Goal: Task Accomplishment & Management: Complete application form

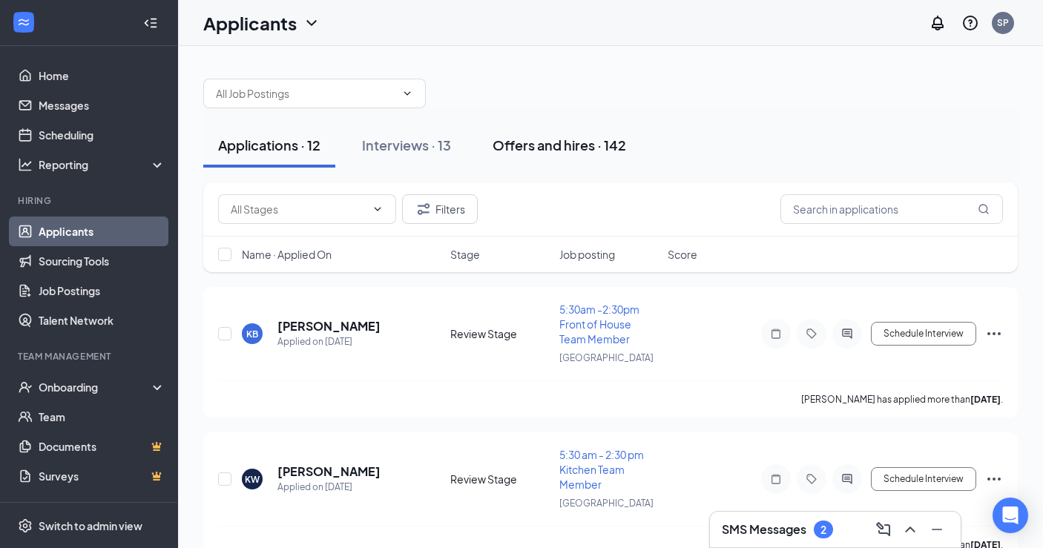
click at [532, 148] on div "Offers and hires · 142" at bounding box center [558, 145] width 133 height 19
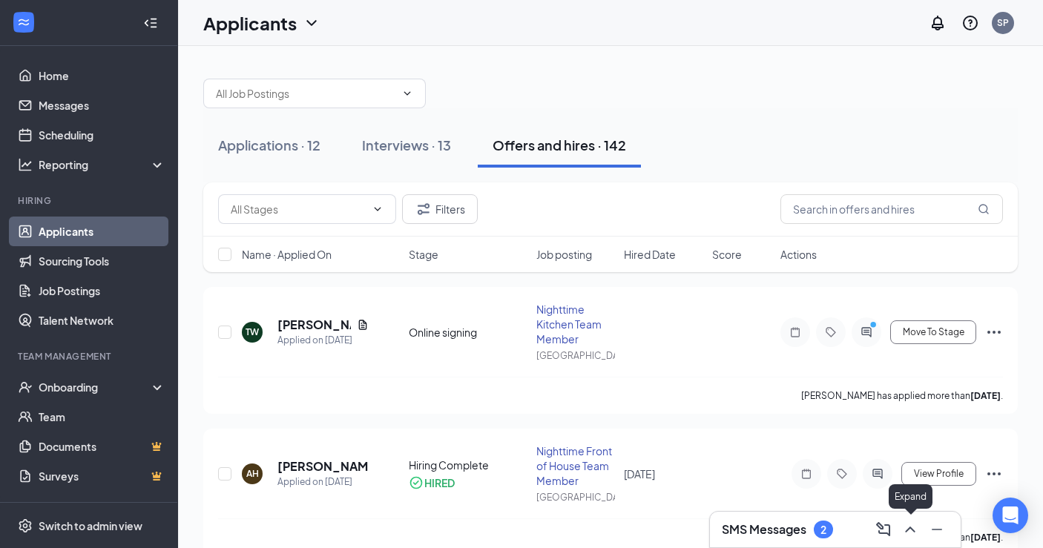
click at [911, 533] on icon "ChevronUp" at bounding box center [910, 530] width 18 height 18
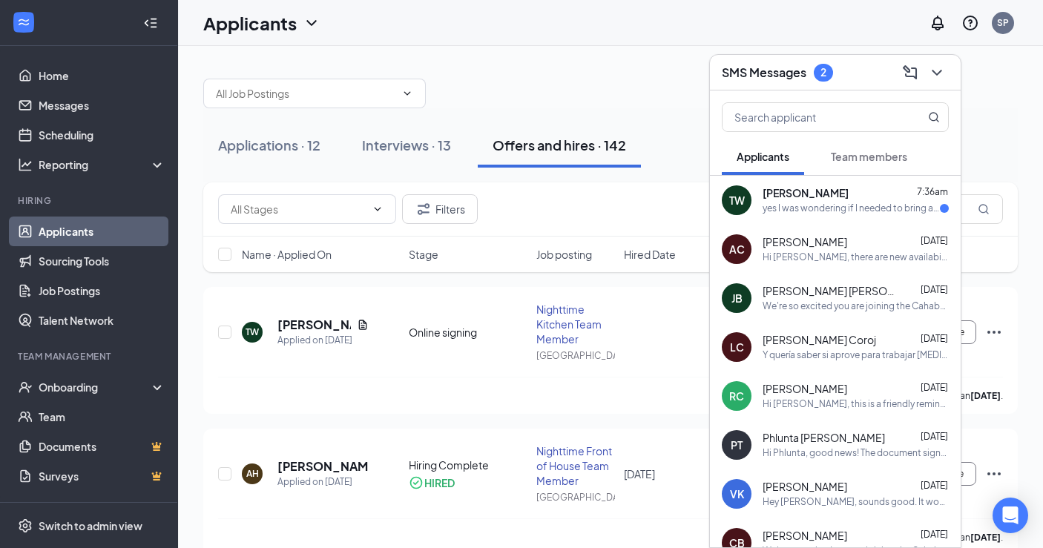
click at [785, 202] on div "yes I was wondering if I needed to bring any paperwork physically?" at bounding box center [850, 208] width 177 height 13
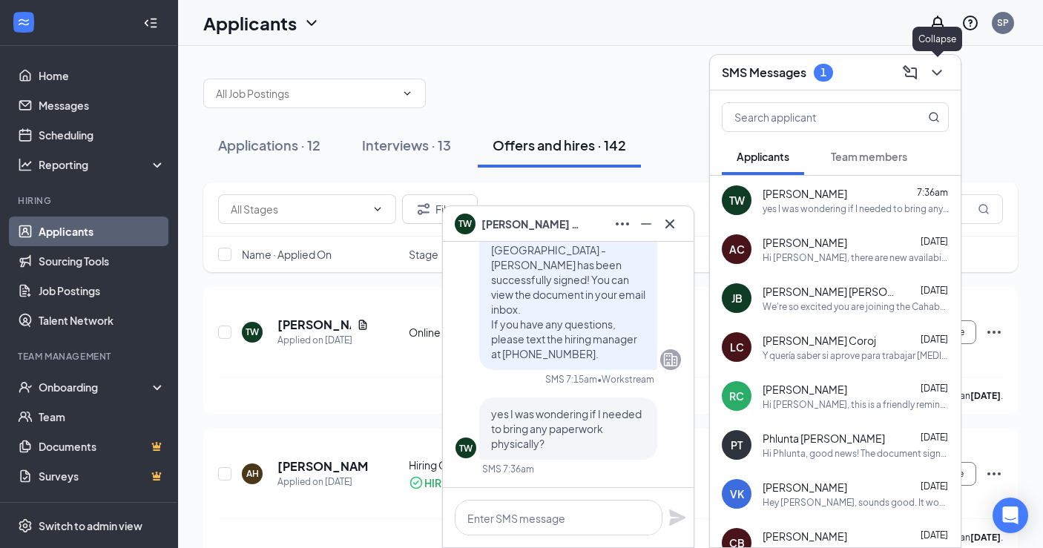
click at [939, 70] on icon "ChevronDown" at bounding box center [937, 73] width 10 height 6
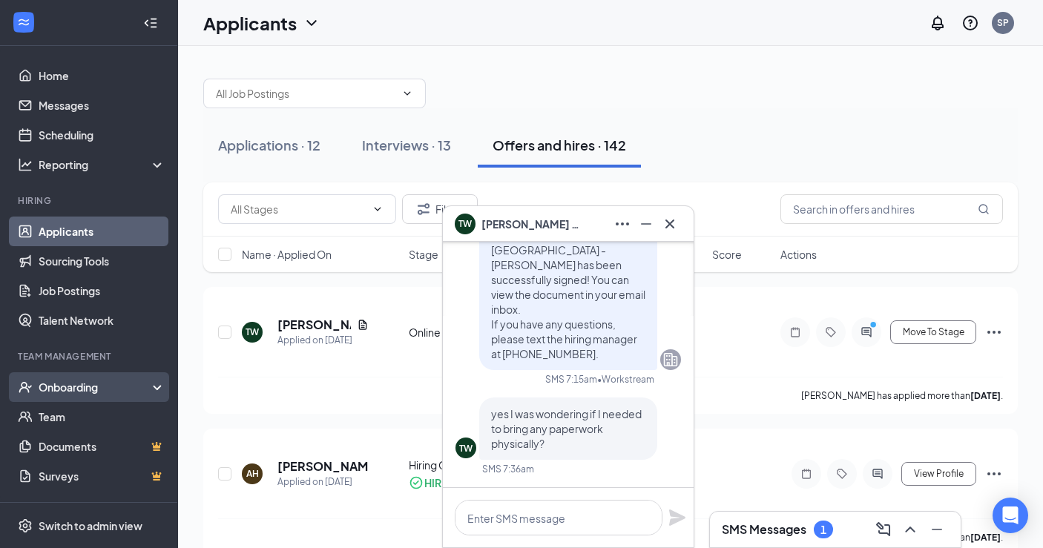
click at [77, 391] on div "Onboarding" at bounding box center [96, 387] width 114 height 15
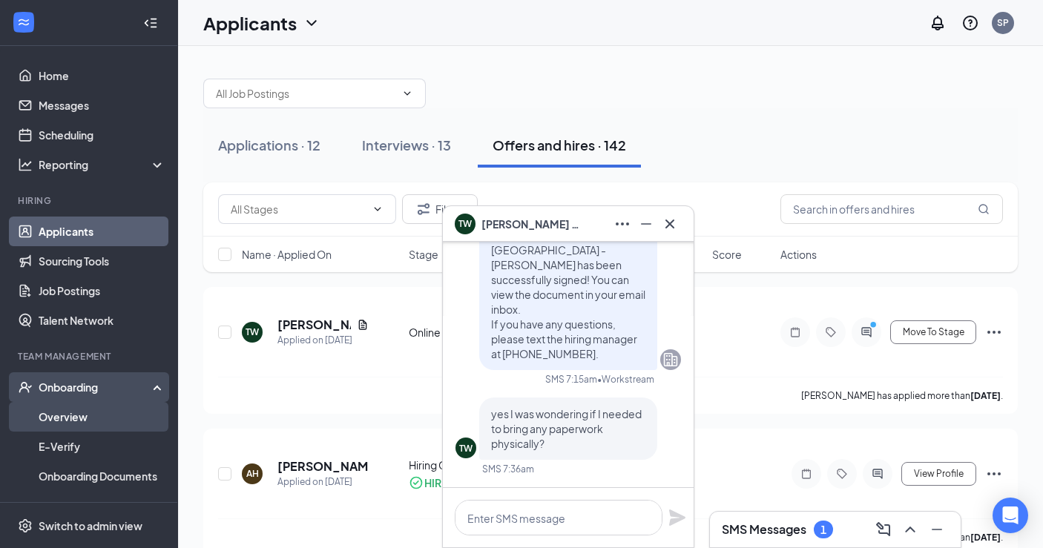
click at [66, 421] on link "Overview" at bounding box center [102, 417] width 127 height 30
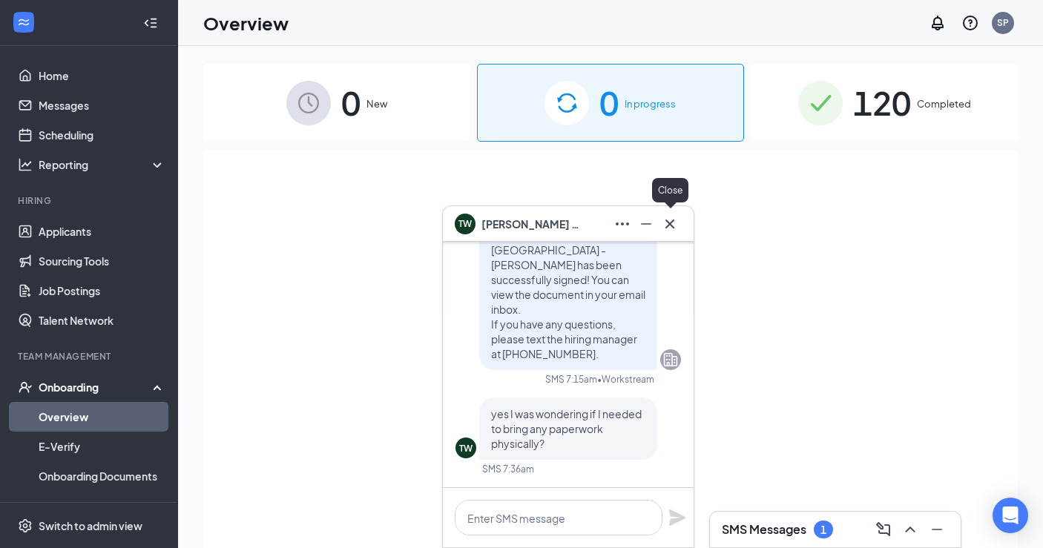
click at [670, 225] on icon "Cross" at bounding box center [669, 223] width 9 height 9
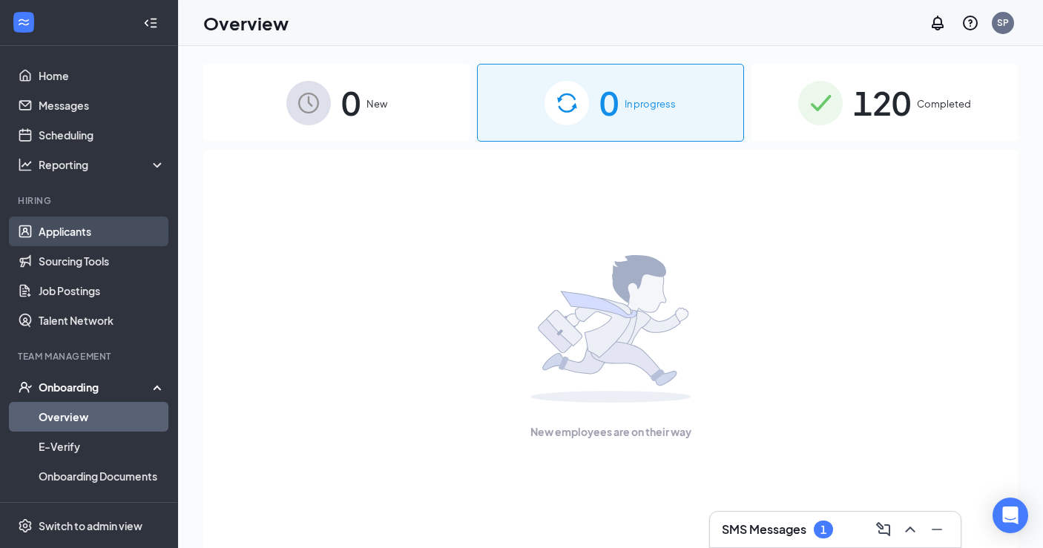
click at [102, 230] on link "Applicants" at bounding box center [102, 232] width 127 height 30
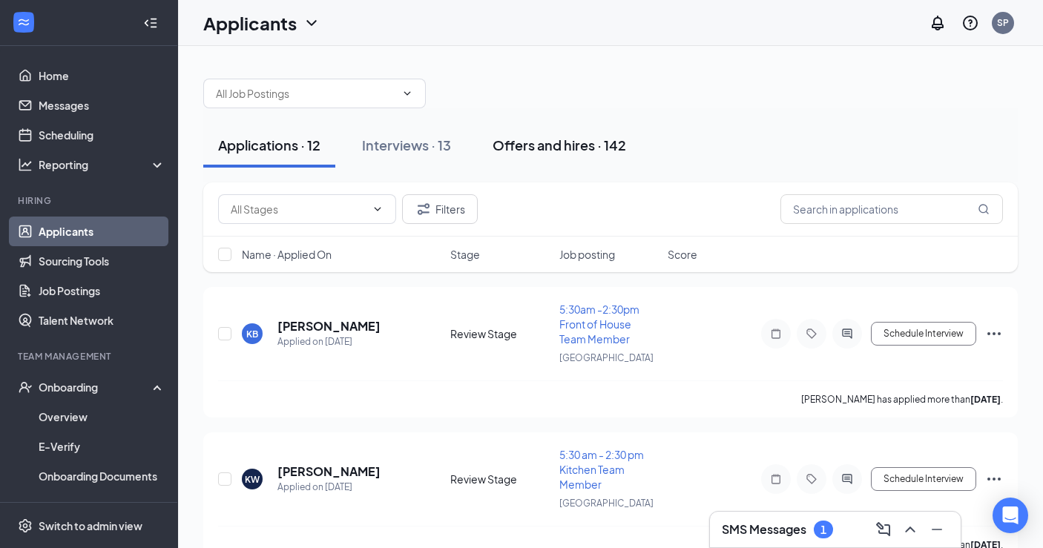
click at [569, 145] on div "Offers and hires · 142" at bounding box center [558, 145] width 133 height 19
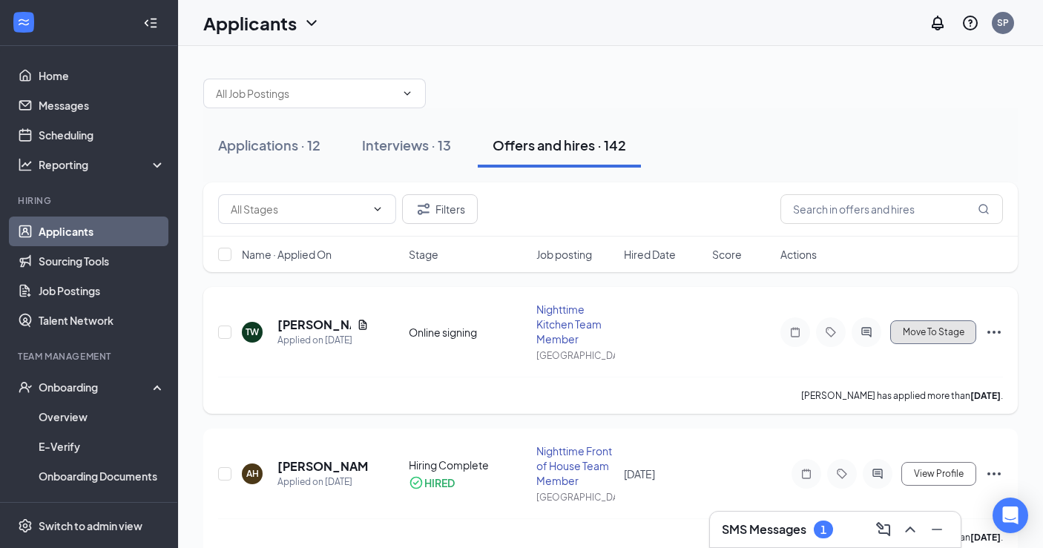
click at [953, 339] on button "Move To Stage" at bounding box center [933, 332] width 86 height 24
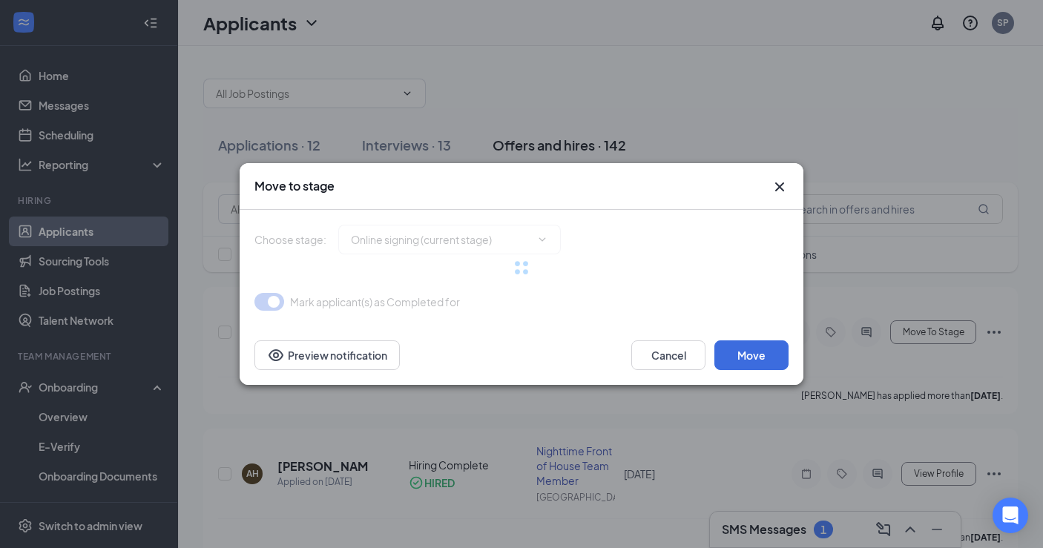
type input "Hiring Complete (final stage)"
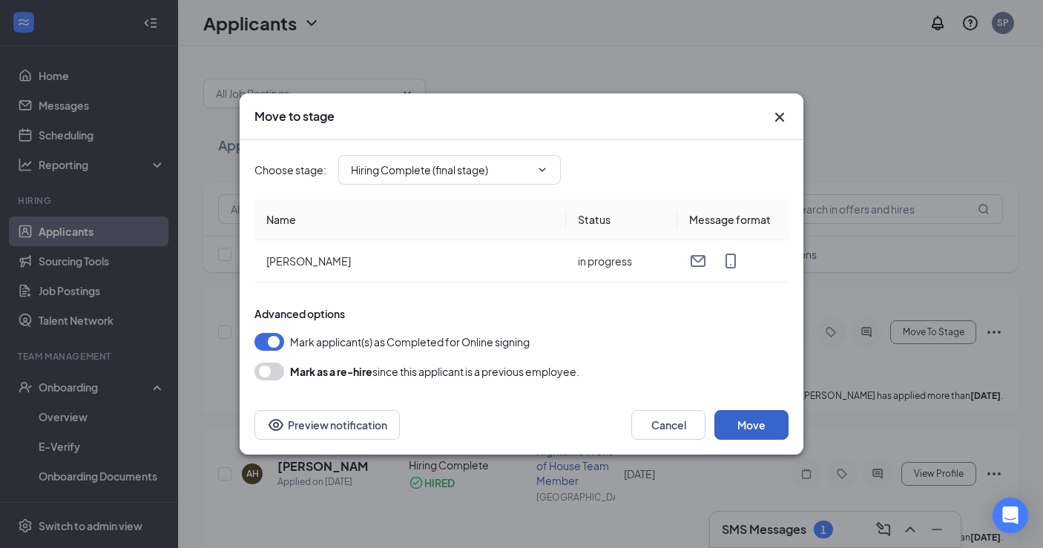
click at [760, 425] on button "Move" at bounding box center [751, 425] width 74 height 30
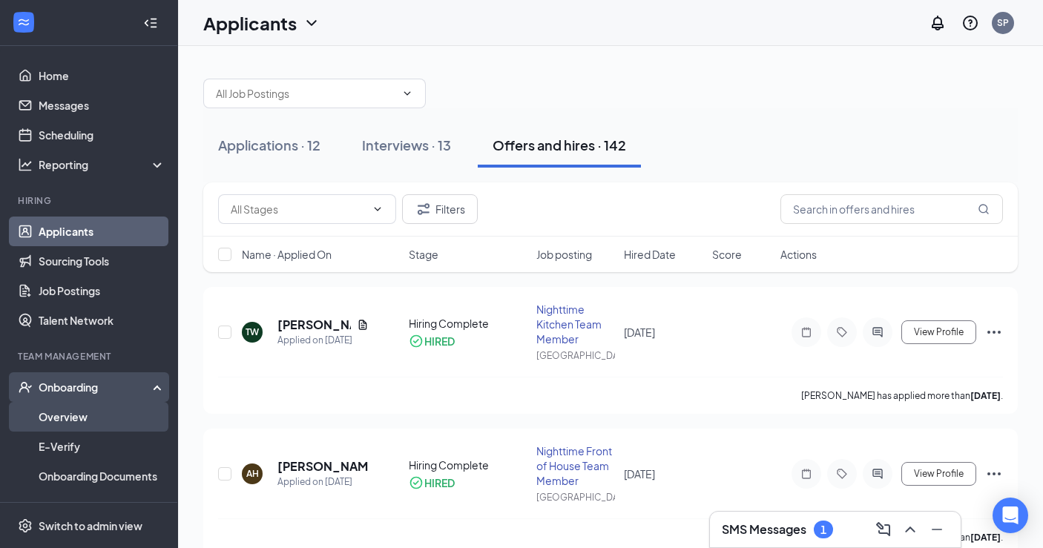
click at [98, 413] on link "Overview" at bounding box center [102, 417] width 127 height 30
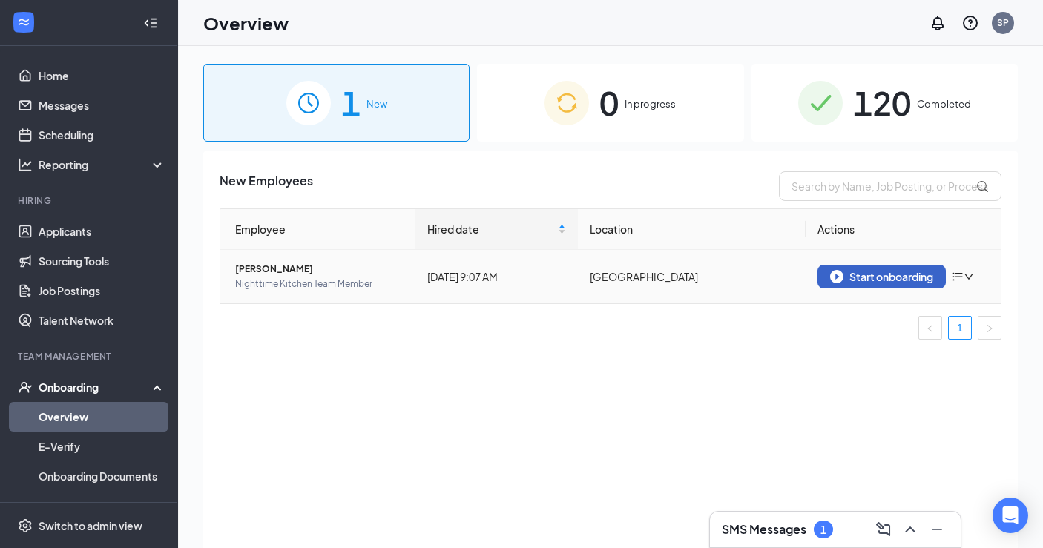
click at [878, 272] on div "Start onboarding" at bounding box center [881, 276] width 103 height 13
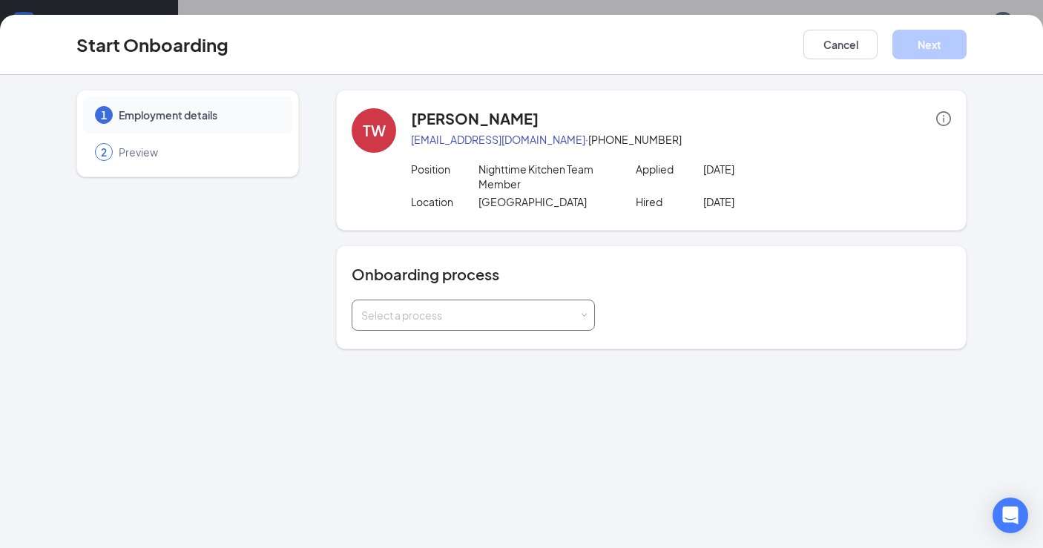
click at [467, 305] on div "Select a process" at bounding box center [473, 315] width 224 height 30
click at [449, 352] on li "New team member onboarding" at bounding box center [473, 347] width 243 height 27
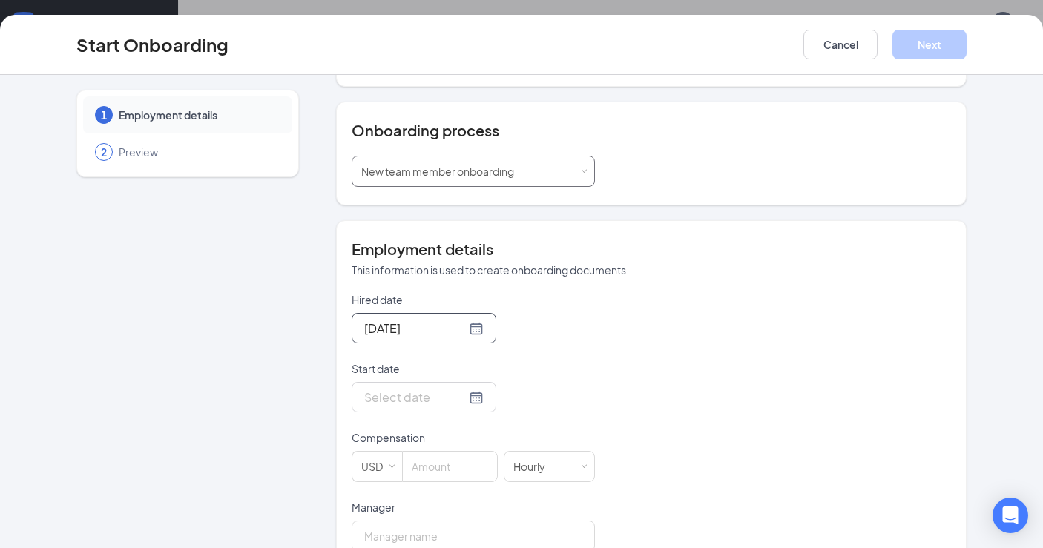
scroll to position [148, 0]
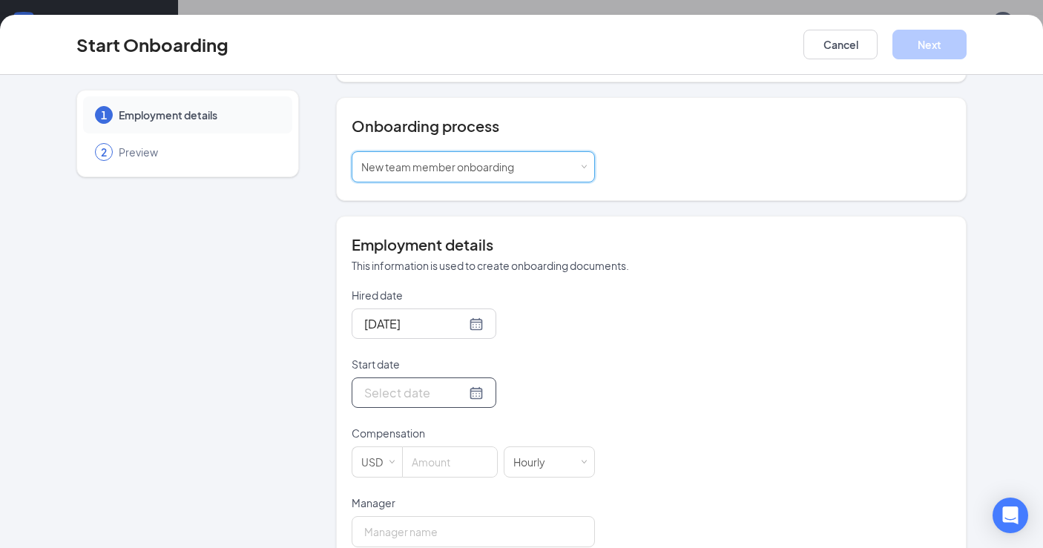
click at [390, 390] on input "Start date" at bounding box center [415, 392] width 102 height 19
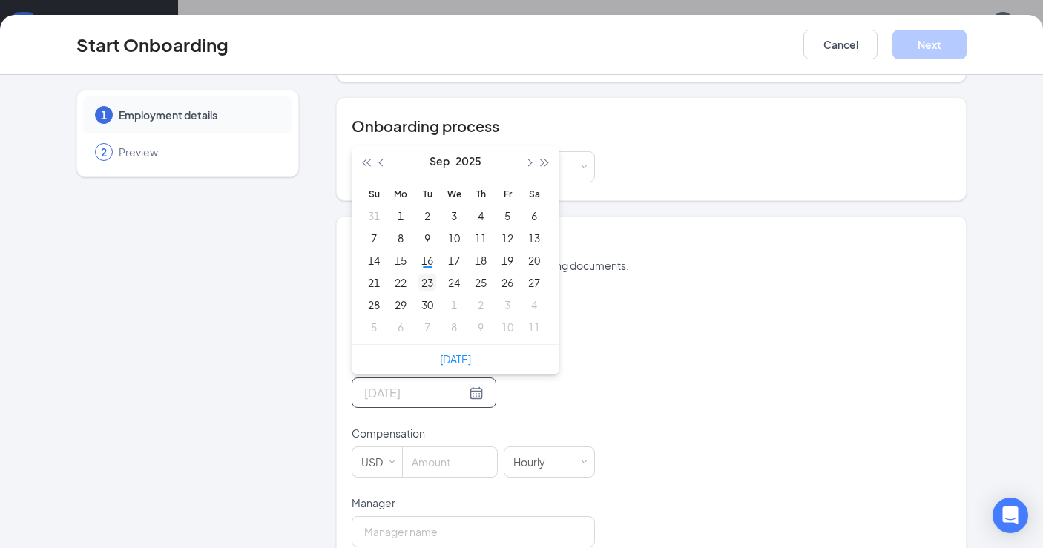
type input "[DATE]"
click at [426, 281] on div "23" at bounding box center [427, 283] width 18 height 18
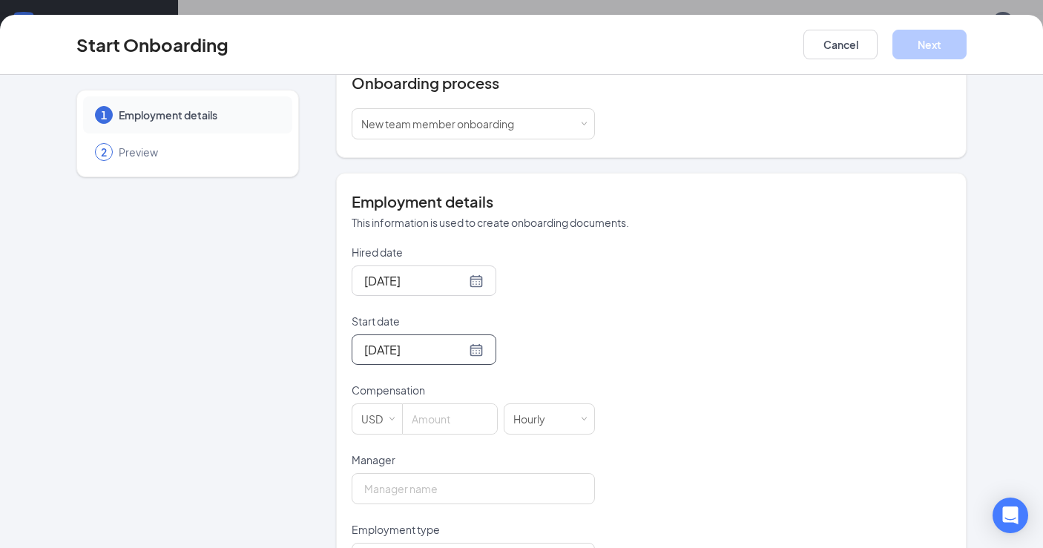
scroll to position [249, 0]
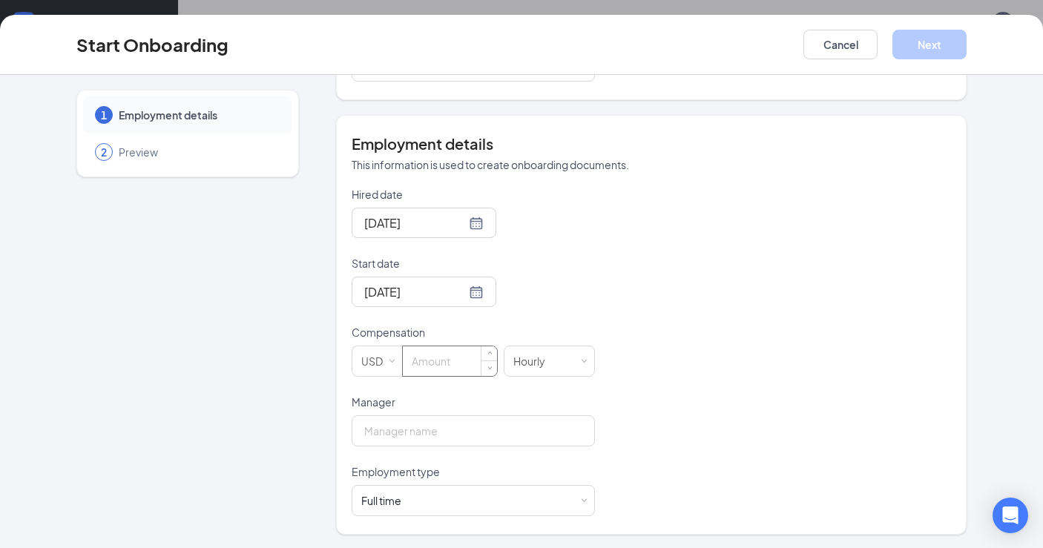
click at [441, 362] on input at bounding box center [450, 361] width 94 height 30
type input "13"
click at [436, 433] on input "Manager" at bounding box center [473, 430] width 243 height 31
type input "[PERSON_NAME]"
click at [451, 510] on div "Full time Works 30+ hours per week and is reasonably expected to work" at bounding box center [473, 501] width 224 height 30
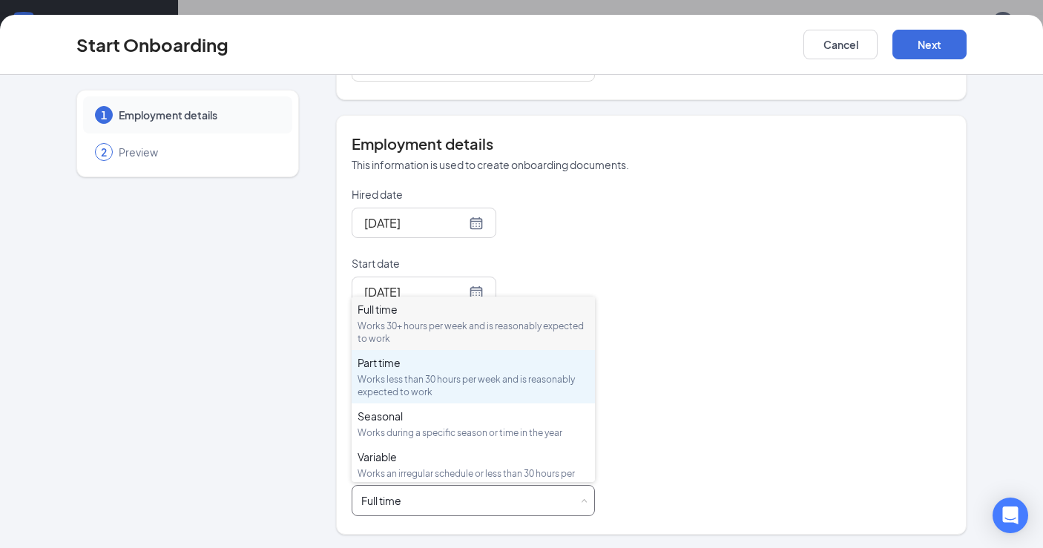
click at [448, 384] on div "Works less than 30 hours per week and is reasonably expected to work" at bounding box center [472, 385] width 231 height 25
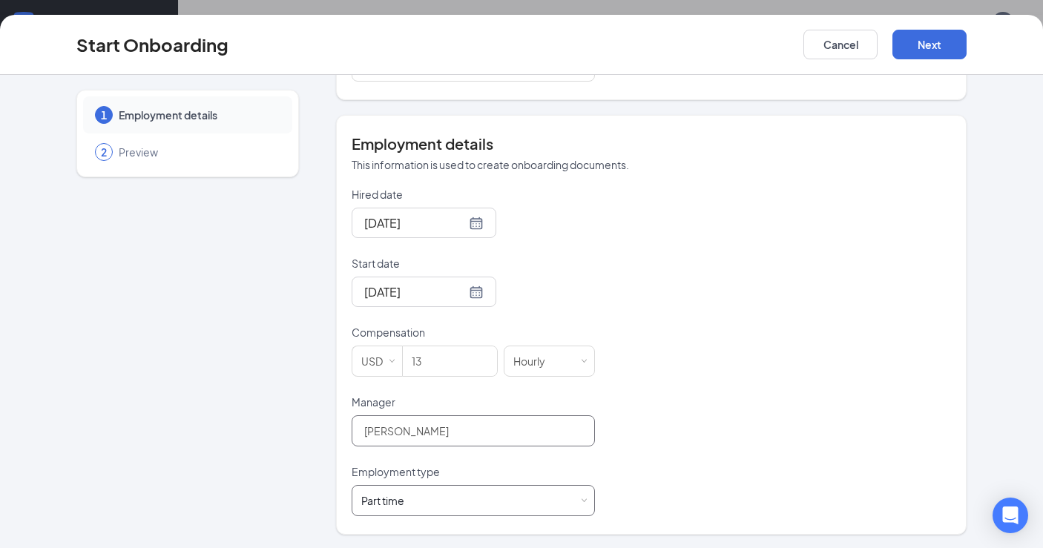
scroll to position [251, 0]
click at [912, 55] on button "Next" at bounding box center [929, 45] width 74 height 30
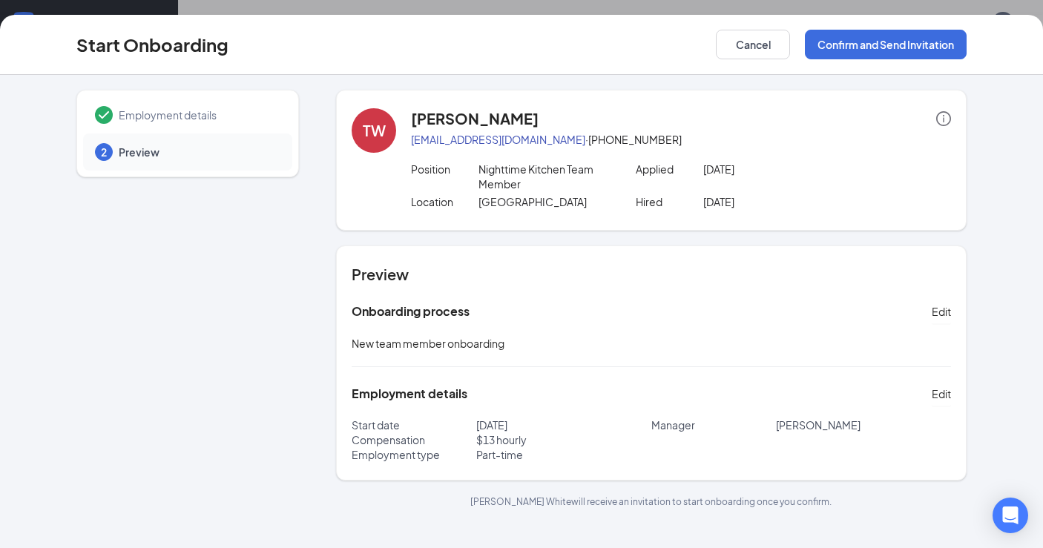
scroll to position [0, 0]
click at [892, 37] on button "Confirm and Send Invitation" at bounding box center [886, 45] width 162 height 30
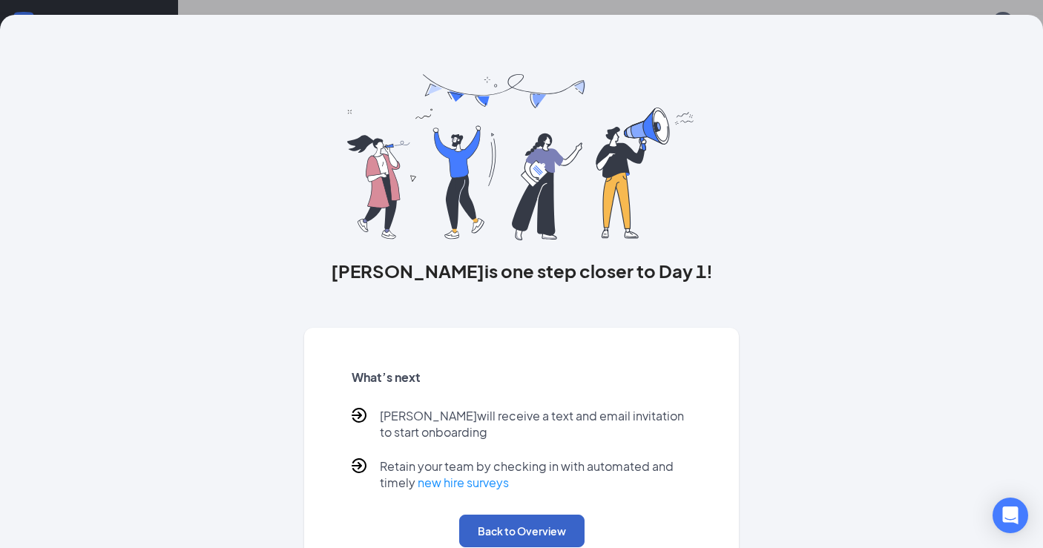
click at [538, 523] on button "Back to Overview" at bounding box center [521, 531] width 125 height 33
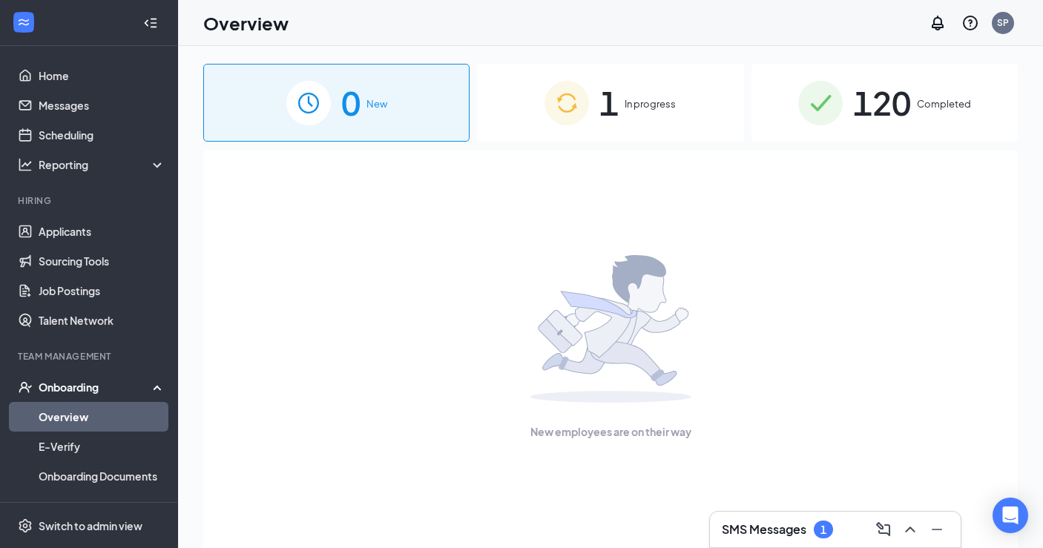
click at [576, 109] on img at bounding box center [566, 103] width 44 height 44
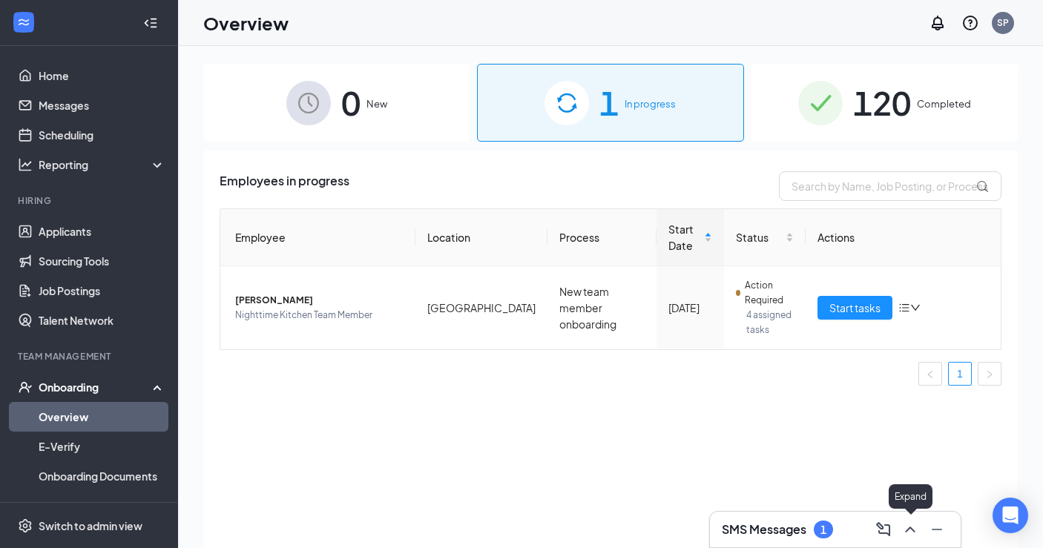
click at [911, 533] on icon "ChevronUp" at bounding box center [910, 530] width 18 height 18
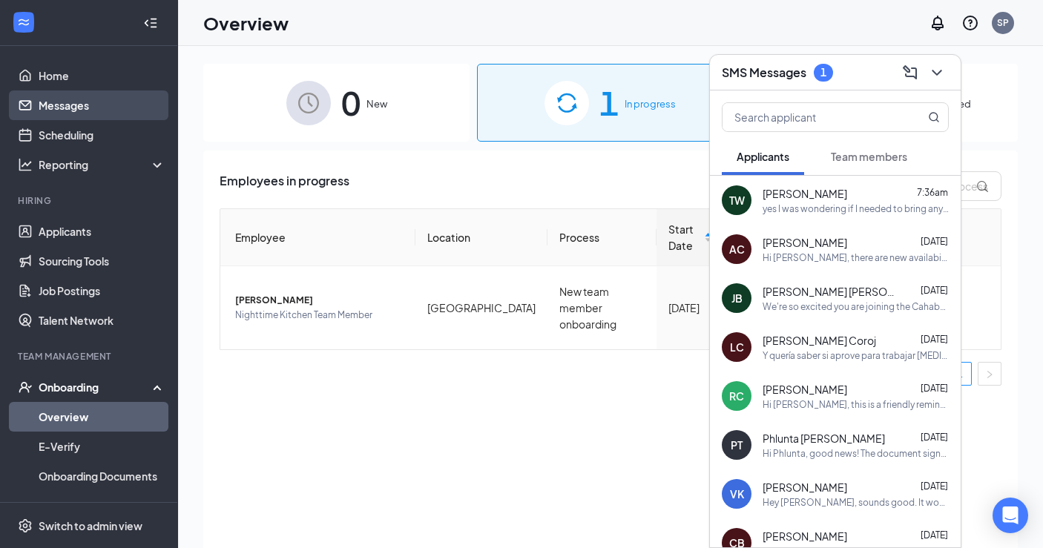
click at [78, 102] on link "Messages" at bounding box center [102, 105] width 127 height 30
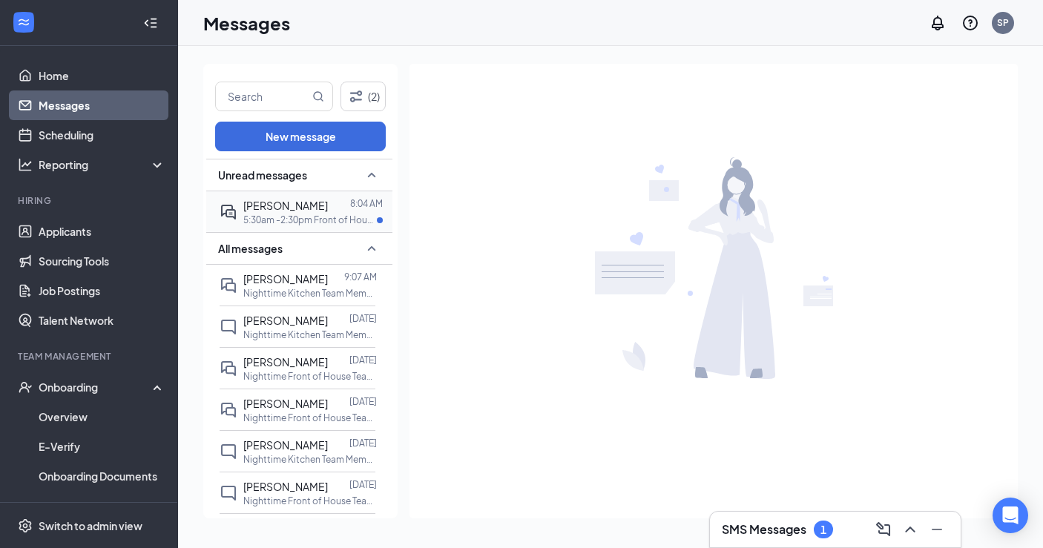
click at [328, 208] on div at bounding box center [339, 205] width 22 height 16
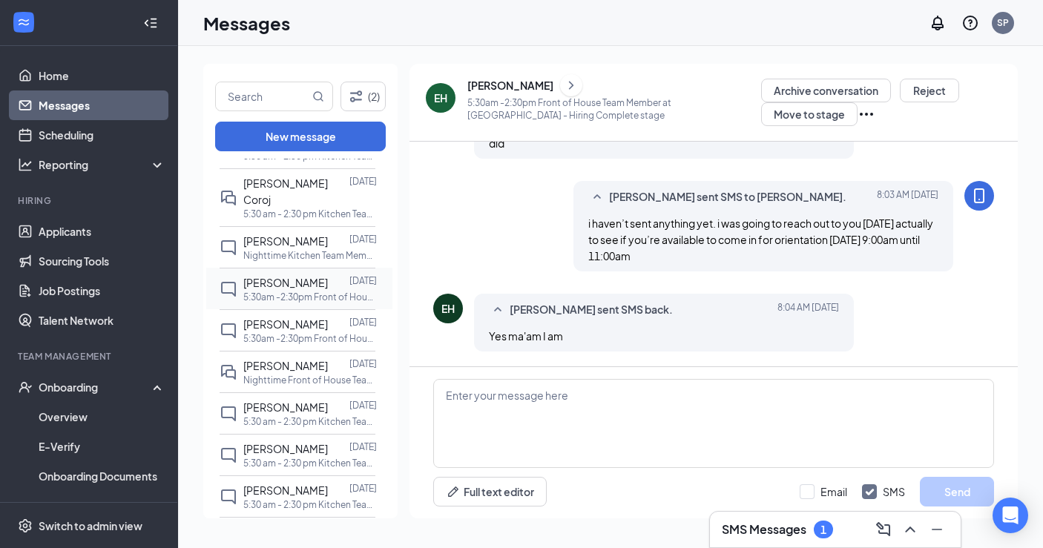
scroll to position [903, 0]
click at [297, 372] on p "Nighttime Front of House Team Member at [GEOGRAPHIC_DATA]" at bounding box center [309, 378] width 133 height 13
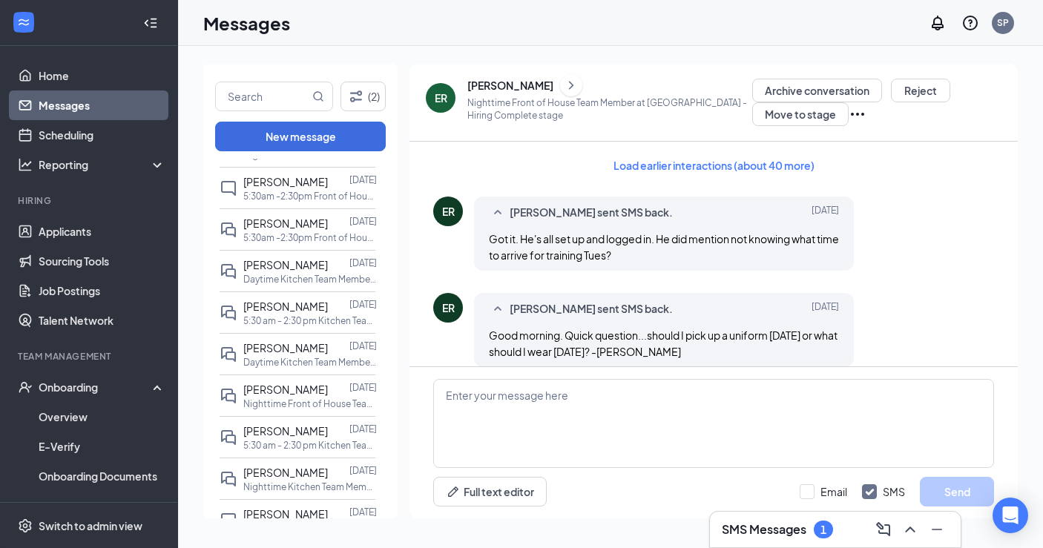
scroll to position [1749, 0]
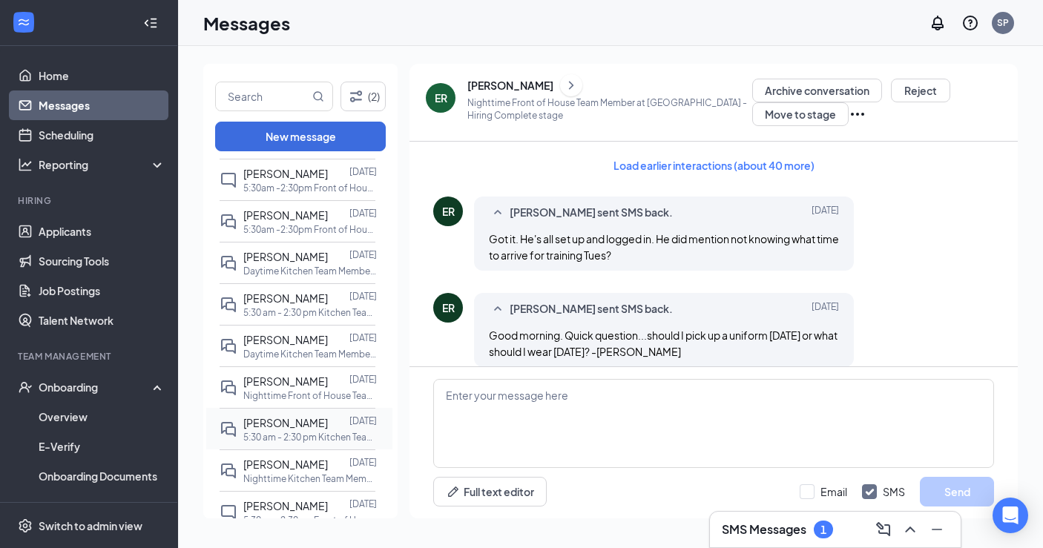
click at [280, 416] on span "[PERSON_NAME]" at bounding box center [285, 422] width 85 height 13
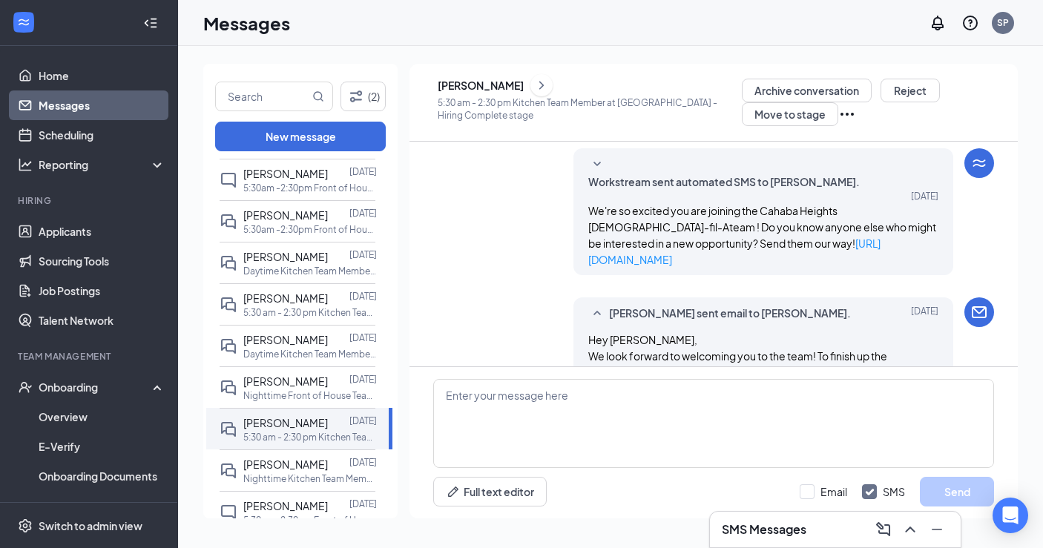
scroll to position [753, 0]
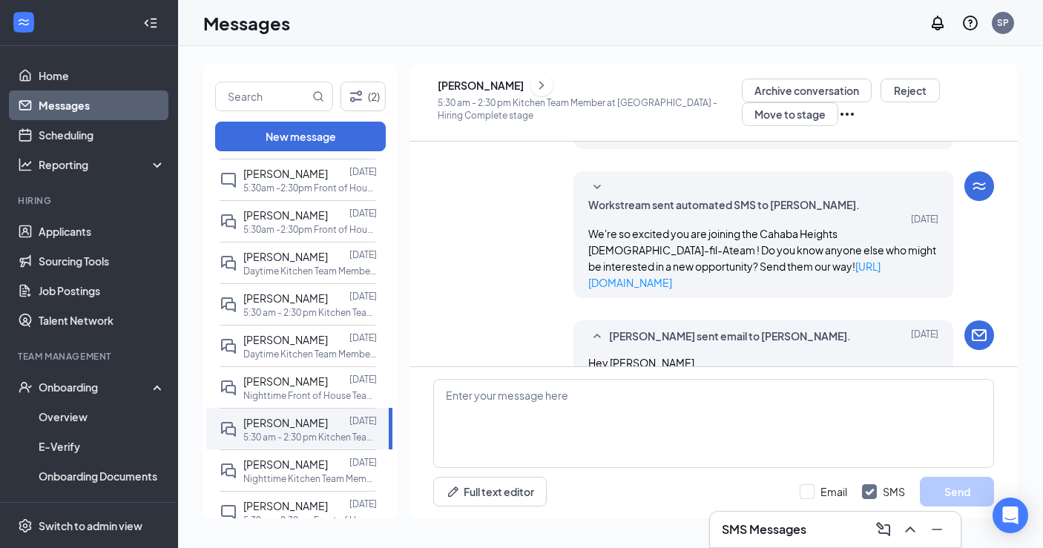
drag, startPoint x: 639, startPoint y: 337, endPoint x: 585, endPoint y: 166, distance: 179.5
copy span "Hey [PERSON_NAME], We look forward to welcoming you to the team! To finish up t…"
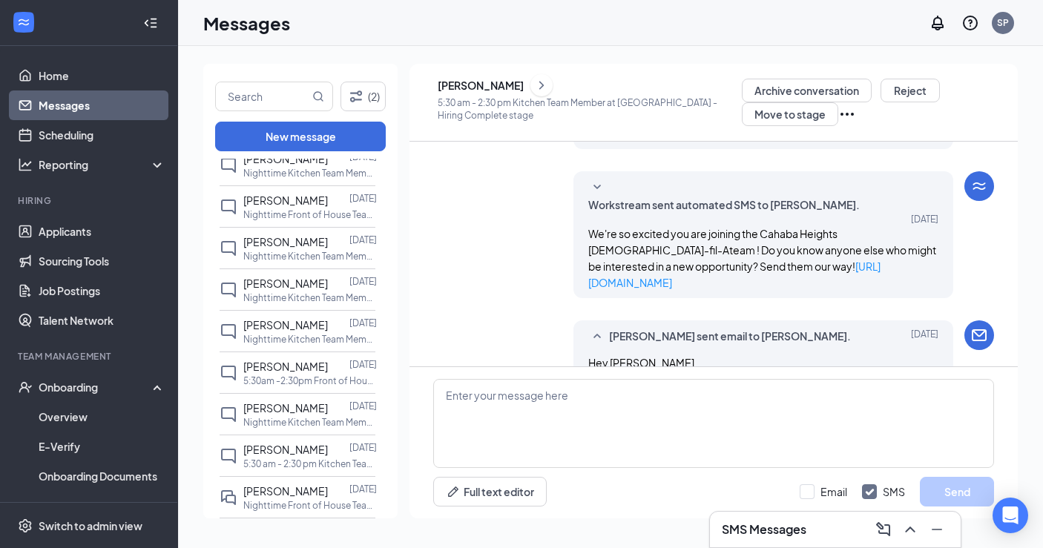
scroll to position [0, 0]
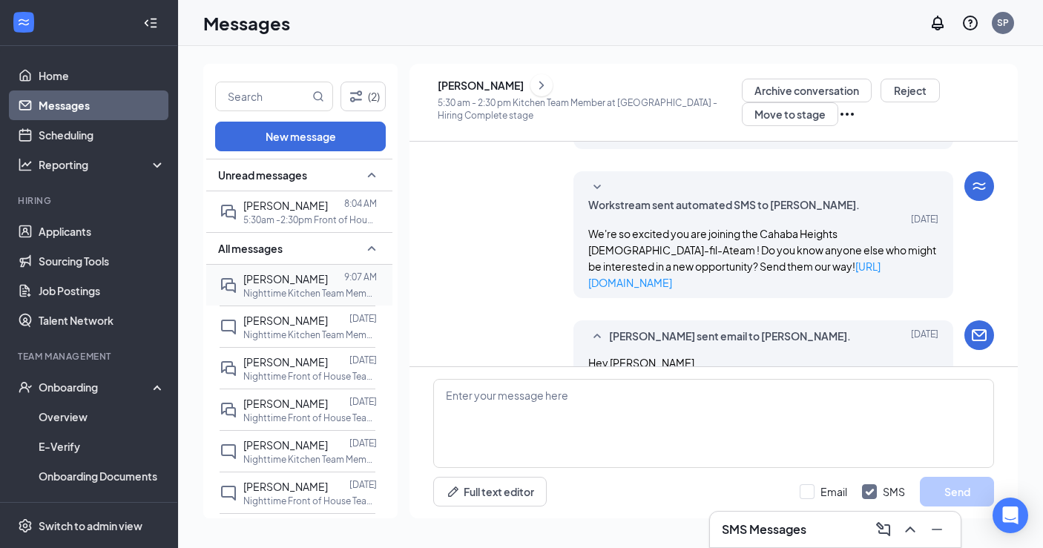
click at [284, 281] on span "[PERSON_NAME]" at bounding box center [285, 278] width 85 height 13
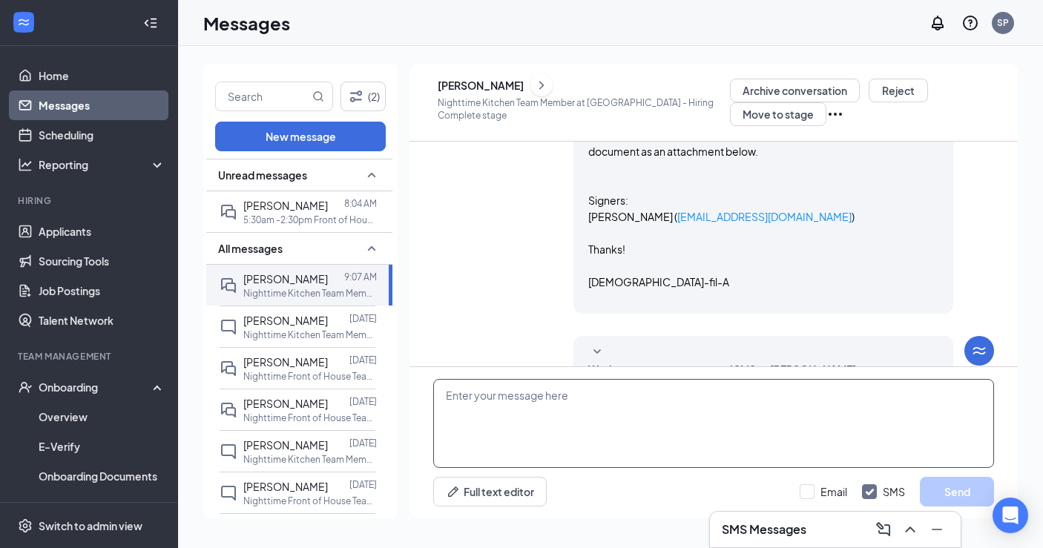
scroll to position [208, 0]
click at [587, 389] on textarea at bounding box center [713, 423] width 561 height 89
paste textarea "Hey [PERSON_NAME], We look forward to welcoming you to the team! To finish up t…"
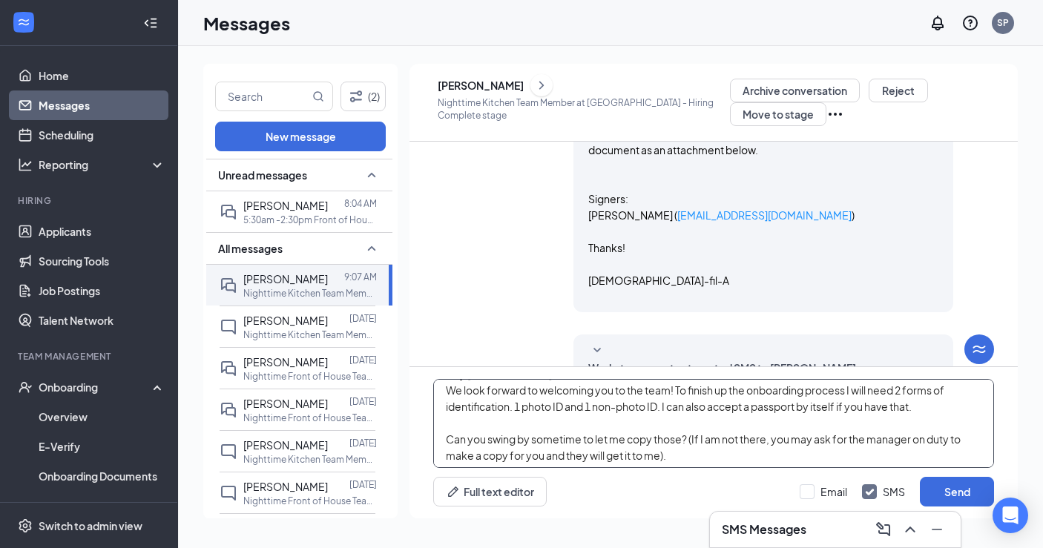
scroll to position [0, 0]
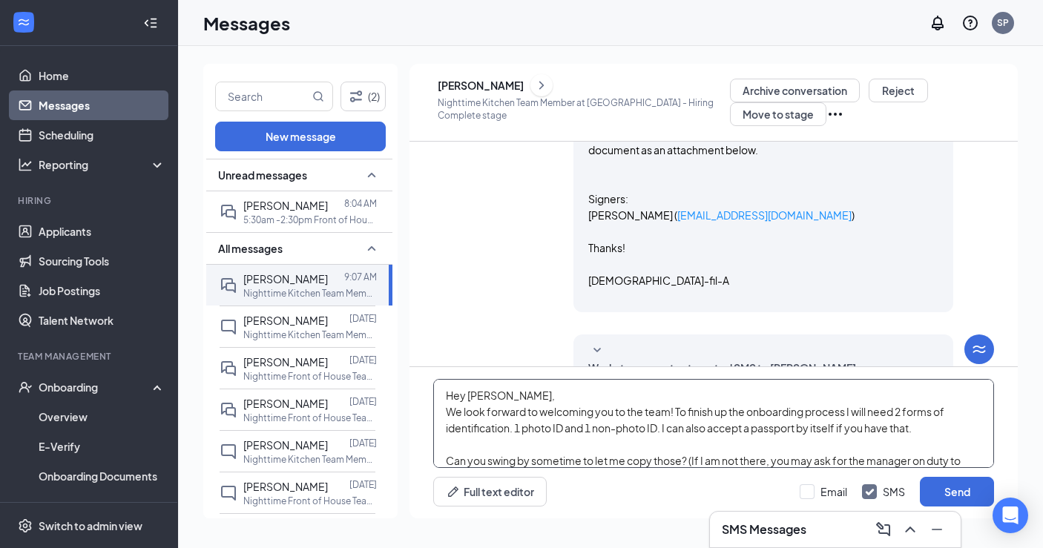
click at [507, 394] on textarea "Hey [PERSON_NAME], We look forward to welcoming you to the team! To finish up t…" at bounding box center [713, 423] width 561 height 89
click at [853, 414] on textarea "Hey [PERSON_NAME], We look forward to welcoming you to the team! To finish up t…" at bounding box center [713, 423] width 561 height 89
click at [851, 414] on textarea "Hey [PERSON_NAME], We look forward to welcoming you to the team! To finish up t…" at bounding box center [713, 423] width 561 height 89
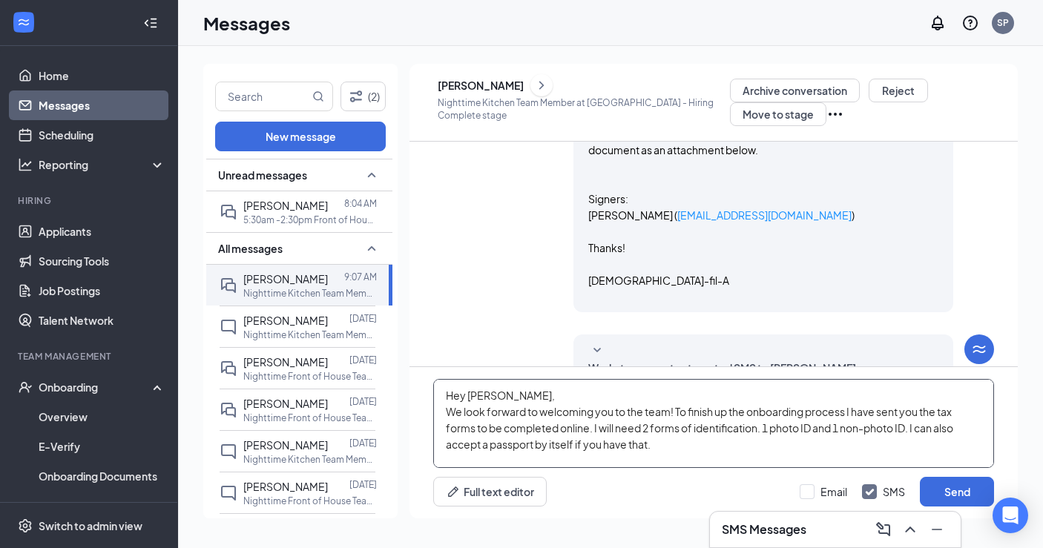
click at [619, 433] on textarea "Hey [PERSON_NAME], We look forward to welcoming you to the team! To finish up t…" at bounding box center [713, 423] width 561 height 89
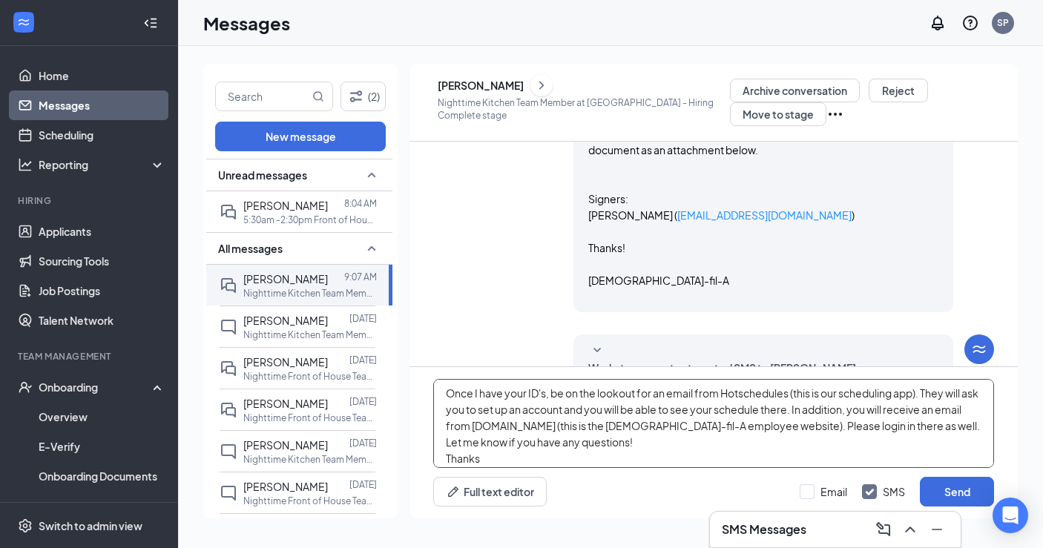
scroll to position [188, 0]
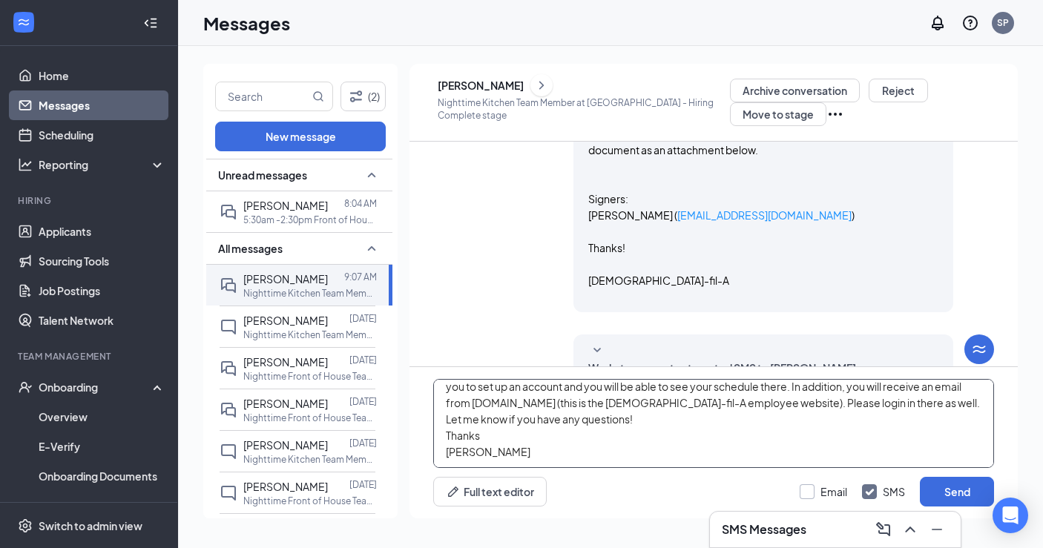
type textarea "Hey [PERSON_NAME], We look forward to welcoming you to the team! To finish up t…"
click at [816, 492] on input "Email" at bounding box center [822, 491] width 47 height 15
checkbox input "true"
click at [959, 495] on button "Send" at bounding box center [957, 492] width 74 height 30
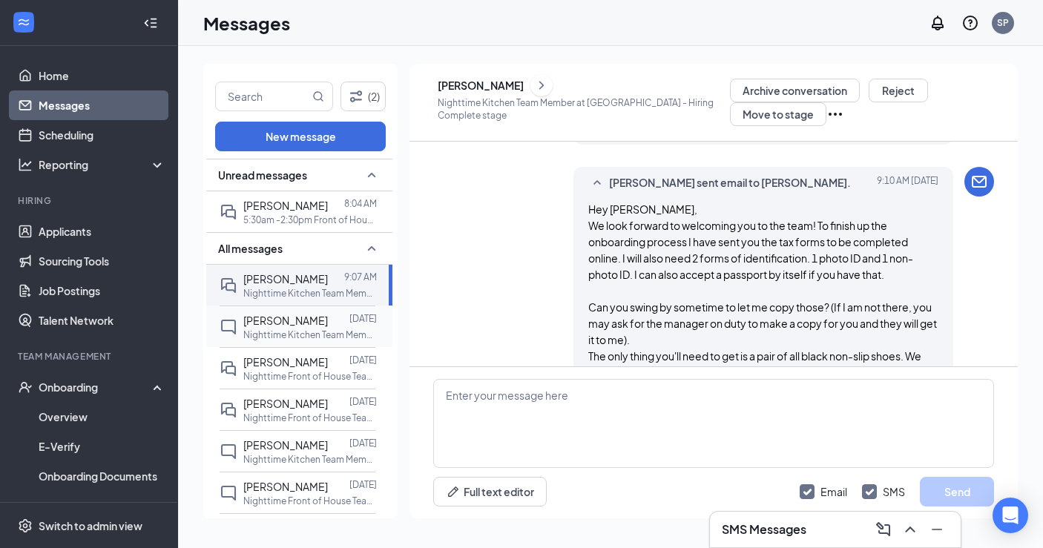
scroll to position [989, 0]
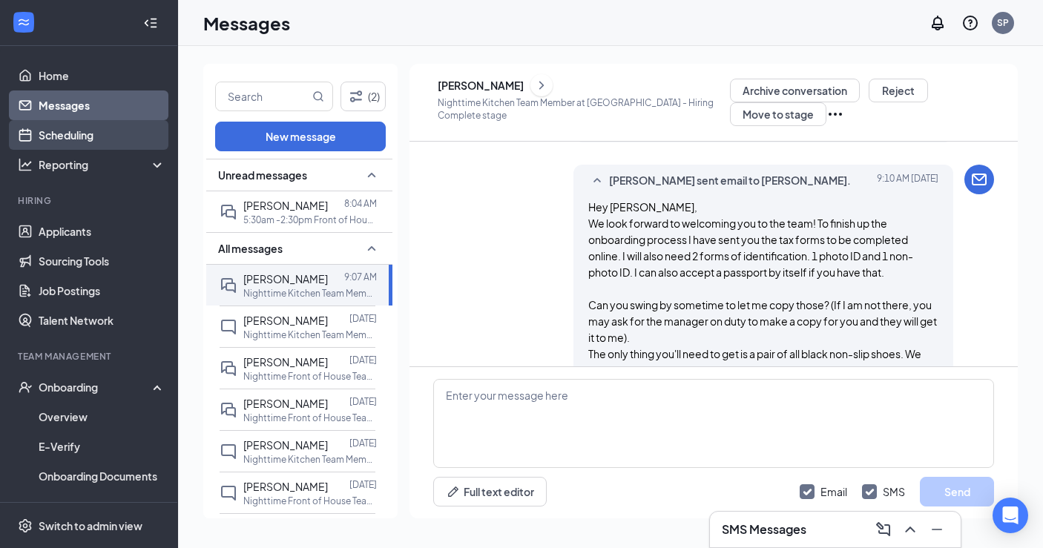
click at [82, 139] on link "Scheduling" at bounding box center [102, 135] width 127 height 30
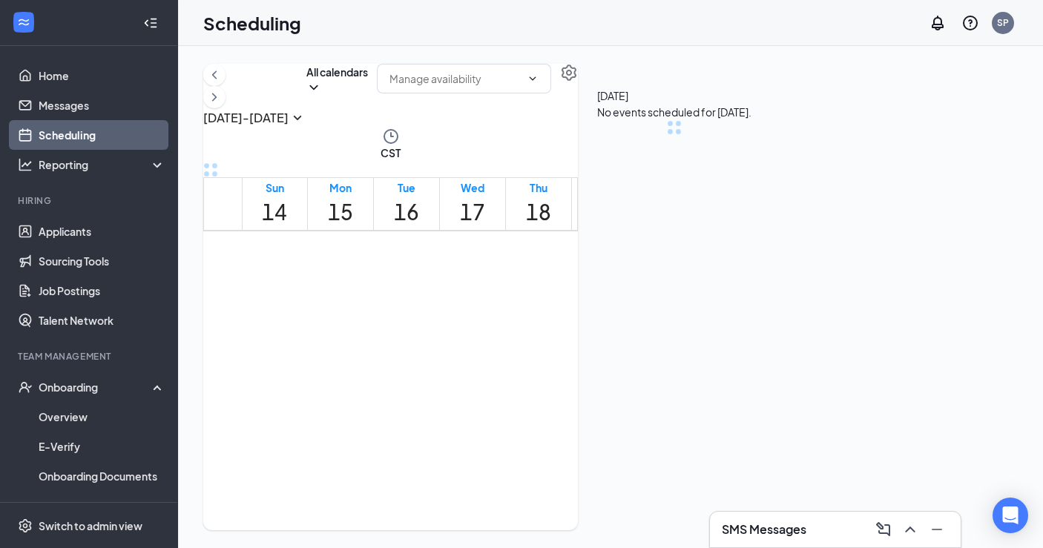
scroll to position [729, 0]
click at [369, 95] on button "Calendars (1)" at bounding box center [337, 79] width 63 height 31
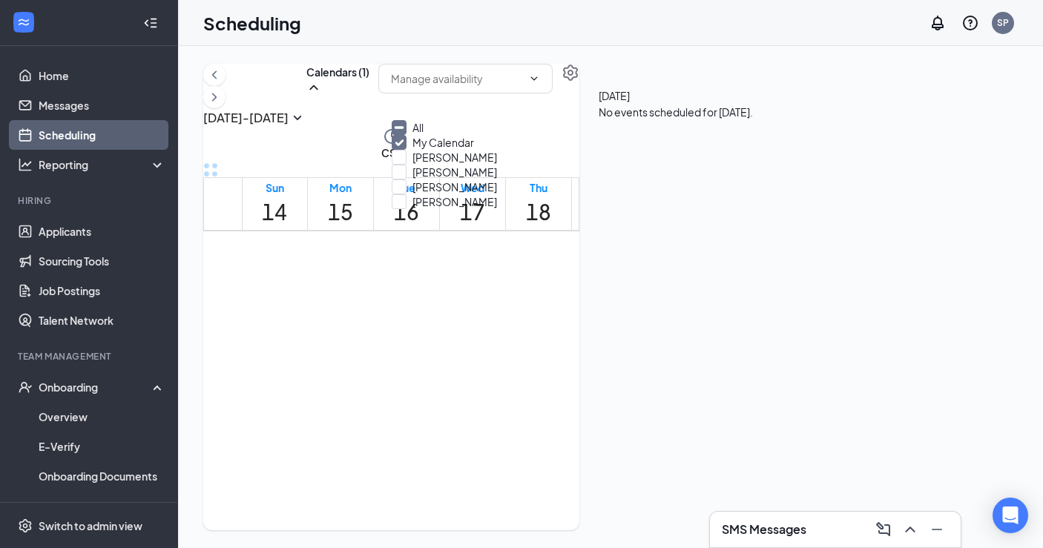
click at [413, 135] on input "All" at bounding box center [408, 127] width 32 height 15
checkbox input "true"
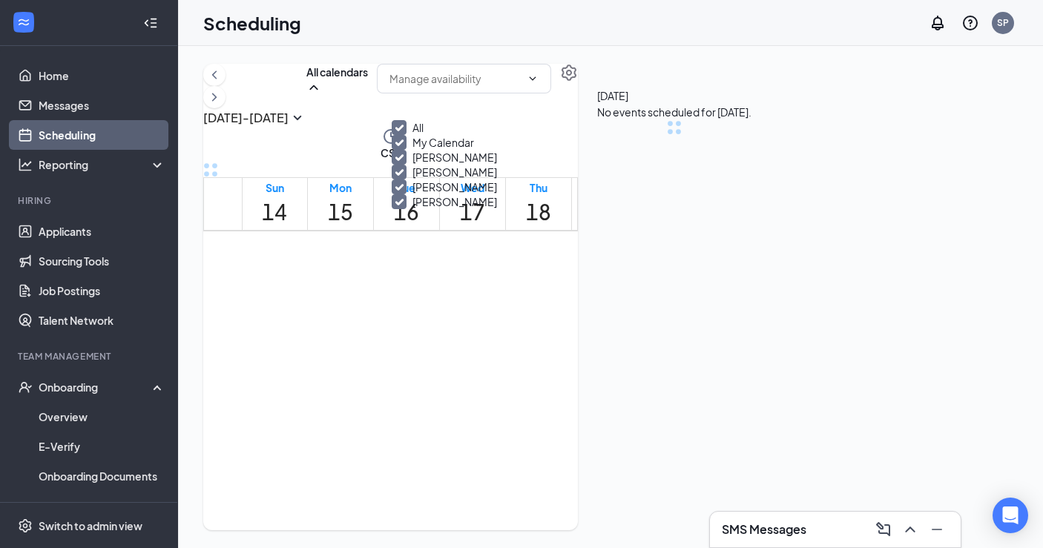
checkbox input "true"
click at [443, 56] on div "[DATE] - [DATE] All calendars CST Sun 14 Mon 15 Tue 16 Wed 17 Thu 18 Fri 19 Sat…" at bounding box center [610, 297] width 865 height 502
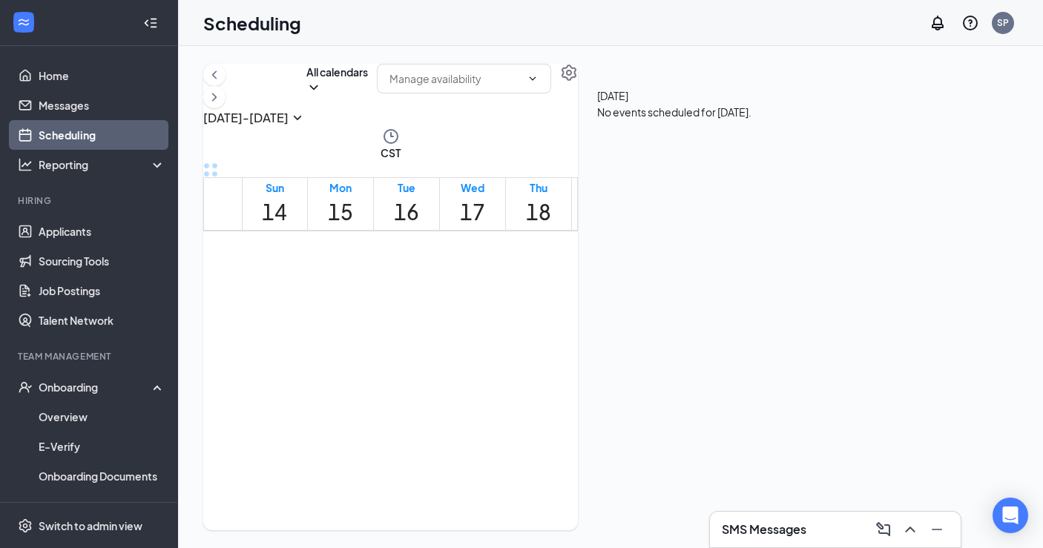
scroll to position [1358, 0]
click at [378, 415] on span "4:15-4:30 PM" at bounding box center [376, 436] width 25 height 43
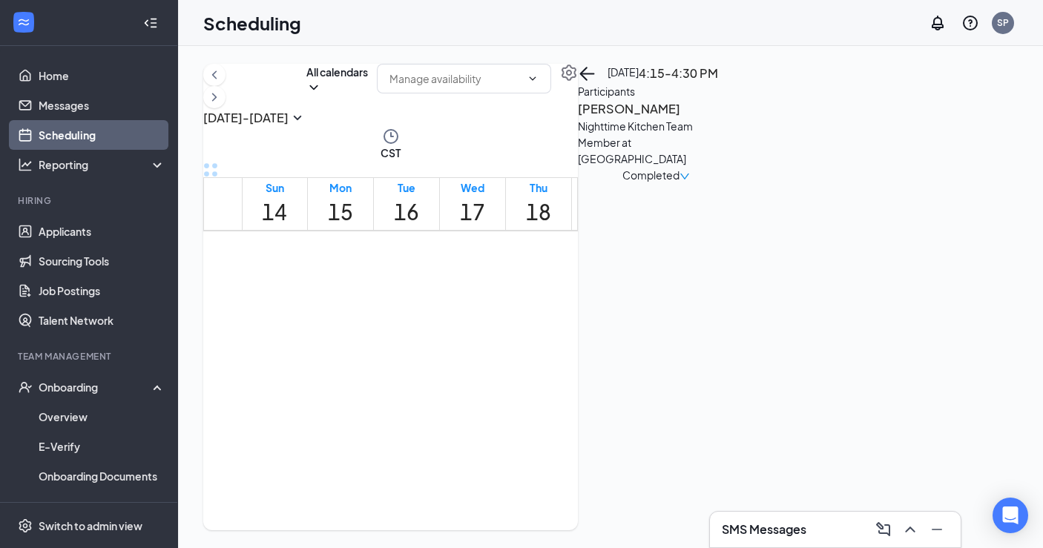
click at [648, 391] on span "4:00-4:15 PM" at bounding box center [660, 412] width 25 height 43
click at [733, 119] on h3 "[PERSON_NAME]" at bounding box center [656, 108] width 156 height 19
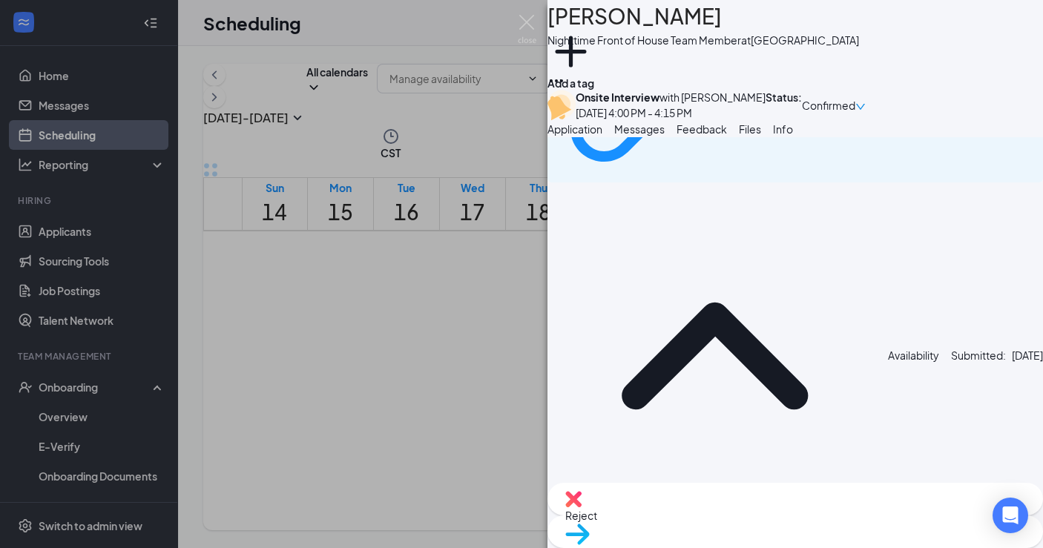
scroll to position [1757, 0]
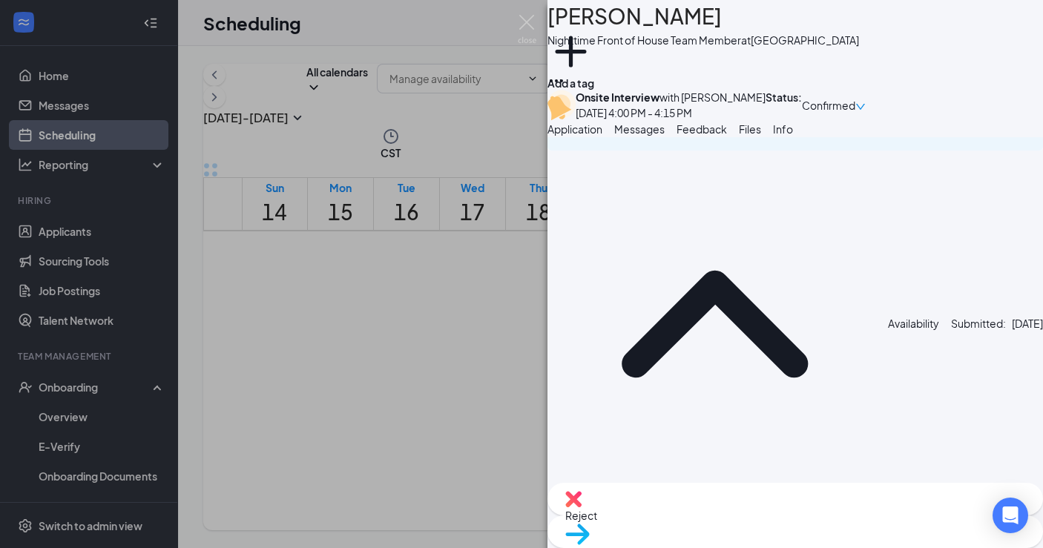
click at [524, 15] on img at bounding box center [527, 29] width 19 height 29
